Goal: Information Seeking & Learning: Learn about a topic

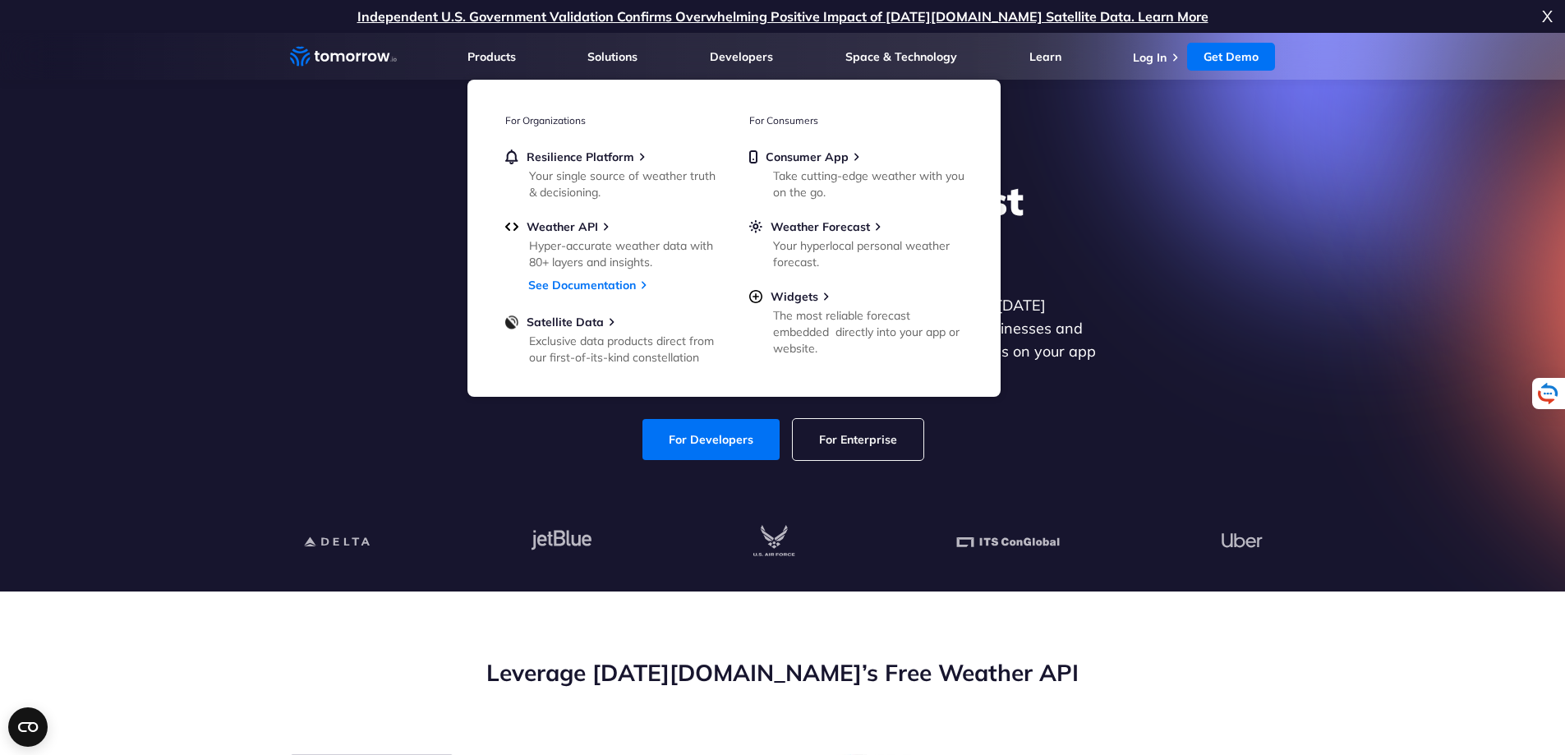
click at [1166, 184] on div "Explore the World’s Best Weather API Get reliable and precise weather data thro…" at bounding box center [783, 318] width 1012 height 349
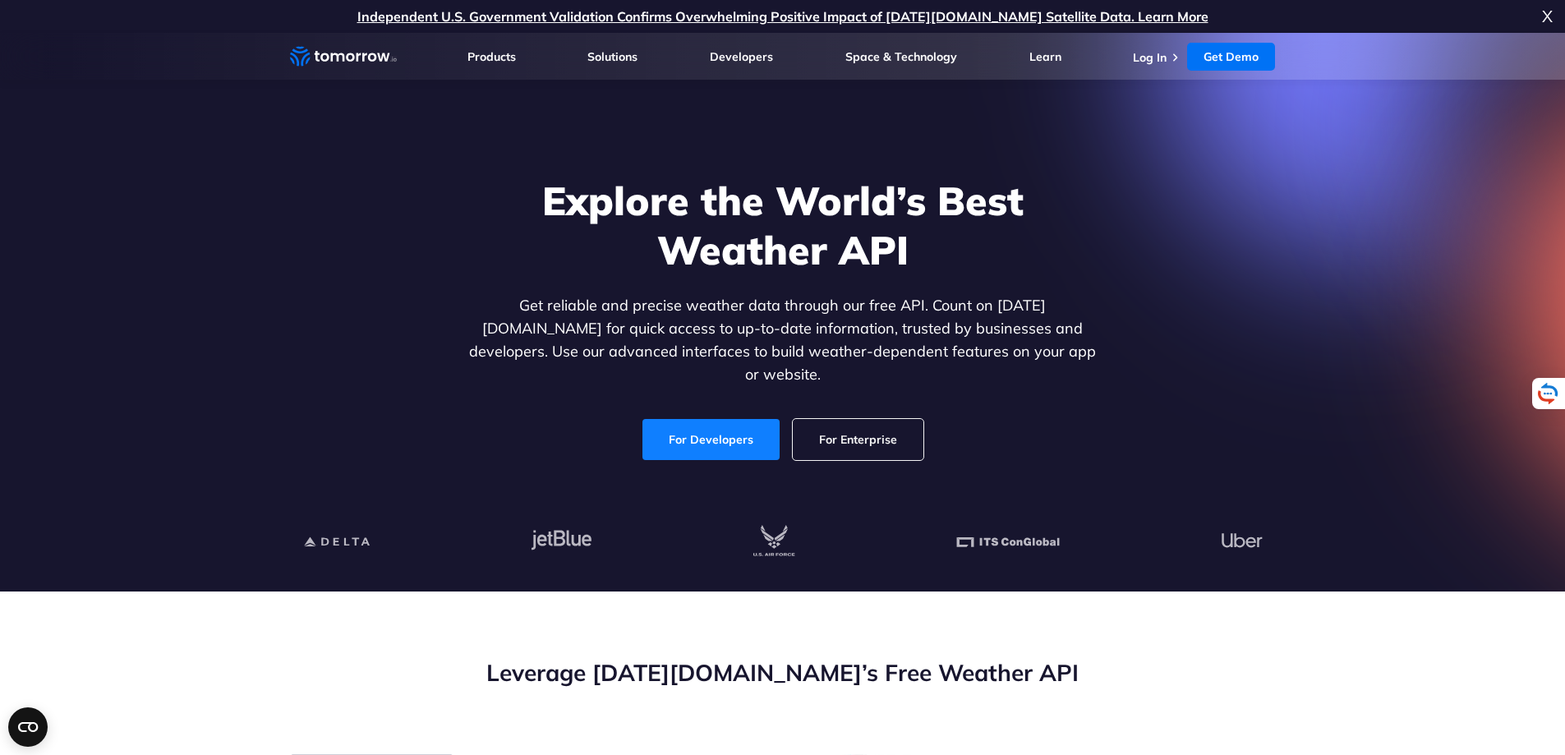
click at [703, 421] on link "For Developers" at bounding box center [711, 439] width 137 height 41
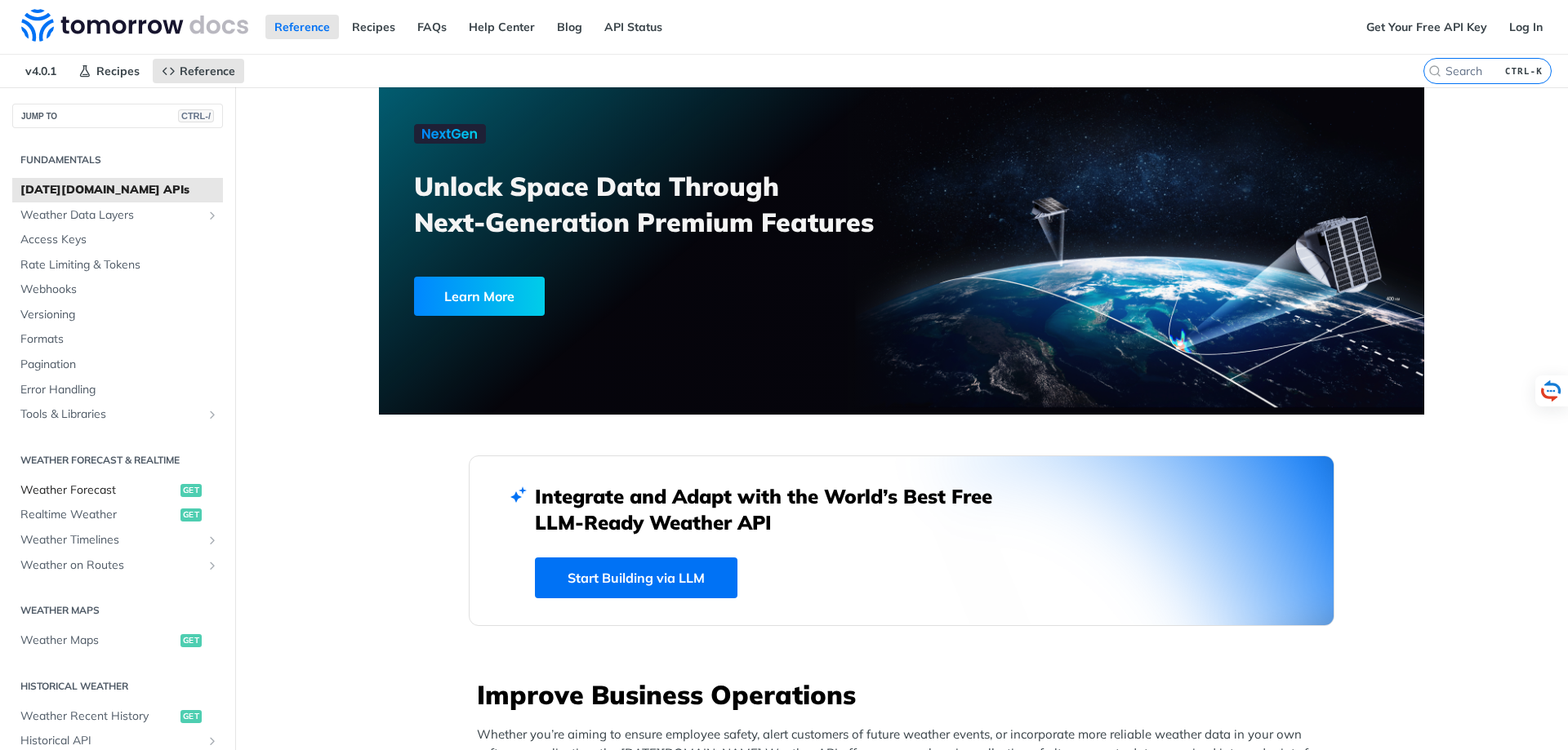
click at [71, 486] on span "Weather Forecast" at bounding box center [98, 491] width 156 height 16
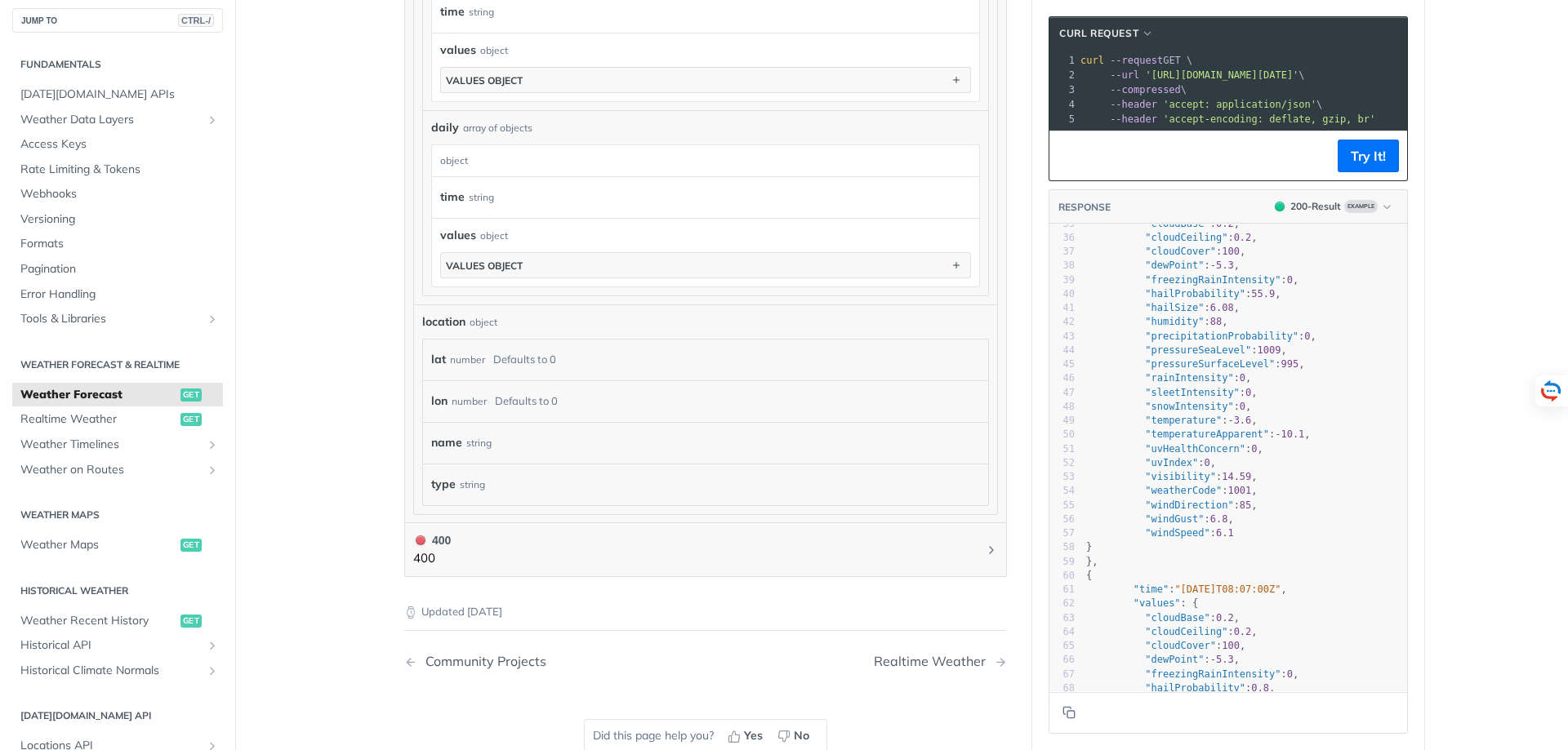
scroll to position [1306, 0]
click at [84, 426] on span "Realtime Weather" at bounding box center [98, 419] width 156 height 16
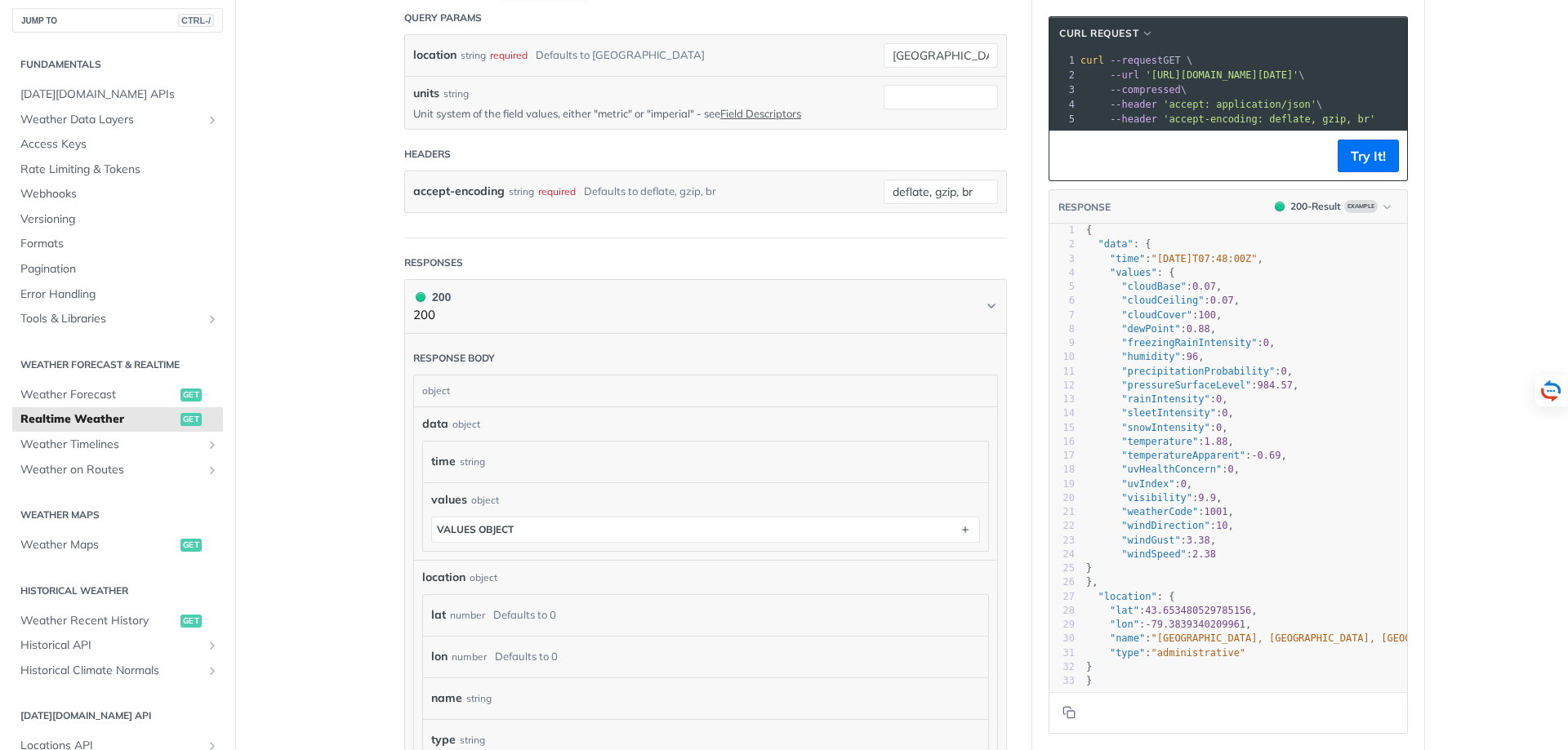
scroll to position [455, 0]
